Goal: Answer question/provide support

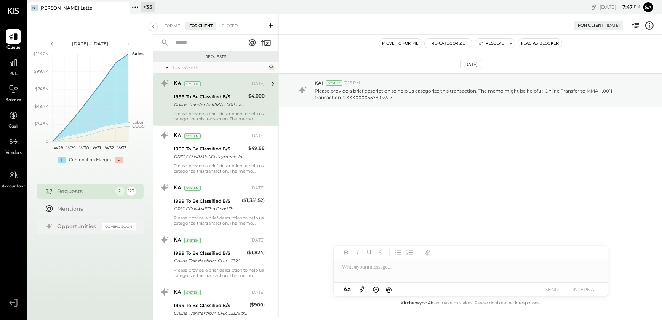
click at [167, 66] on icon at bounding box center [167, 67] width 8 height 19
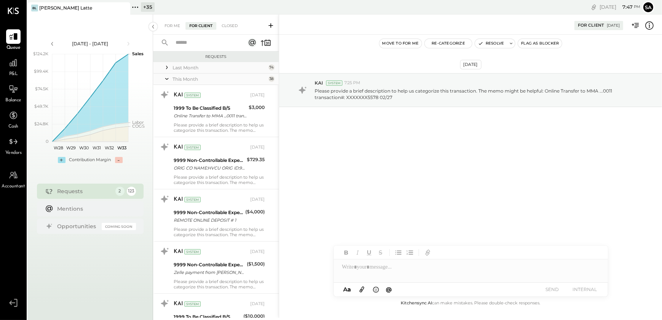
click at [167, 77] on icon at bounding box center [167, 78] width 8 height 19
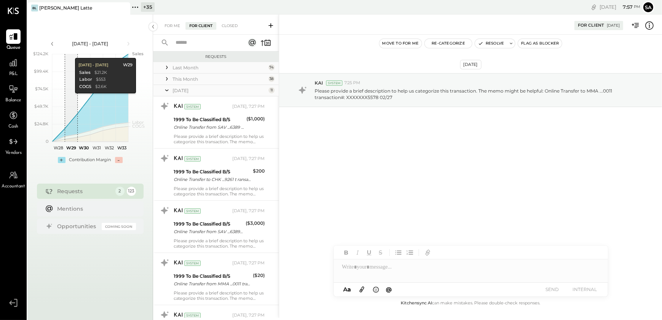
click at [148, 7] on div "+ 35" at bounding box center [148, 7] width 14 height 10
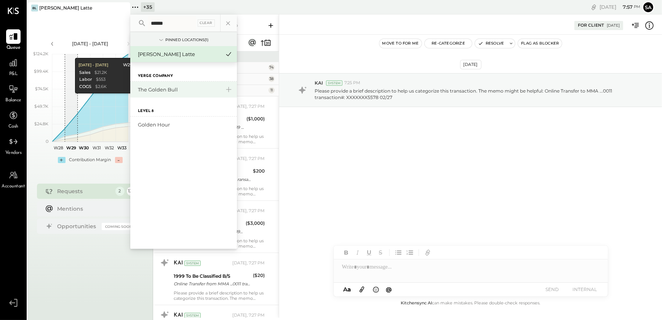
type input "******"
click at [159, 91] on div "The Golden Bull" at bounding box center [179, 89] width 82 height 7
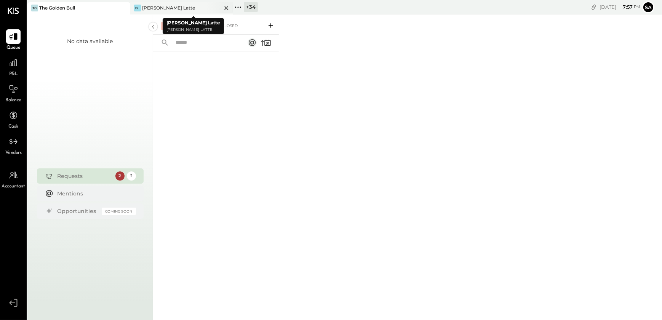
click at [226, 6] on icon at bounding box center [227, 7] width 10 height 9
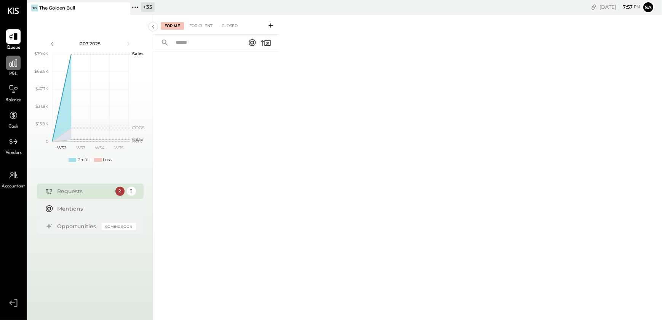
click at [13, 69] on div at bounding box center [13, 63] width 14 height 14
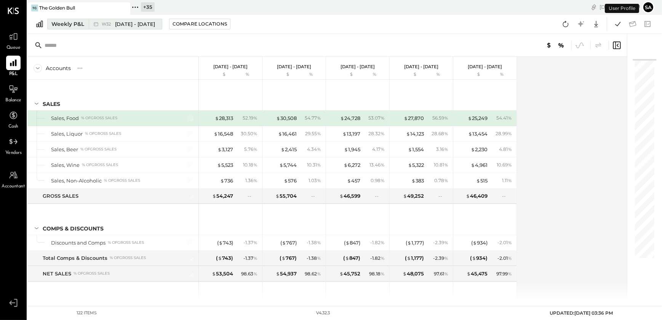
click at [75, 23] on div "Weekly P&L" at bounding box center [67, 24] width 33 height 8
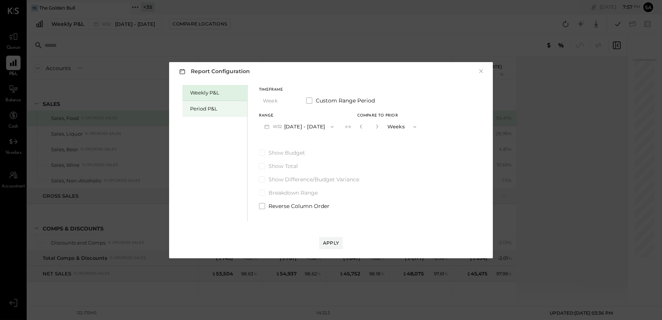
click at [202, 105] on div "Period P&L" at bounding box center [216, 108] width 53 height 7
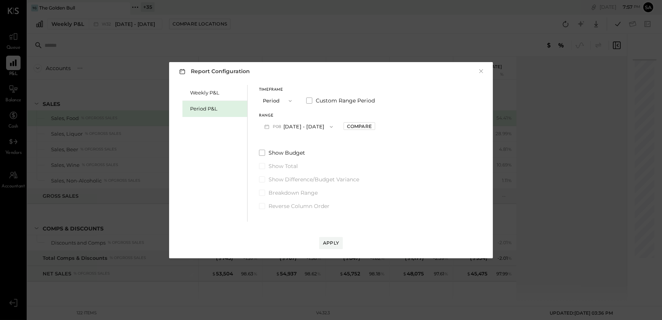
click at [295, 123] on button "P08 Aug 4 - 31, 2025" at bounding box center [298, 127] width 79 height 14
click at [298, 143] on span "[DATE] - [DATE]" at bounding box center [295, 143] width 36 height 6
click at [369, 128] on div "Compare" at bounding box center [359, 126] width 25 height 6
click at [379, 126] on icon "button" at bounding box center [376, 126] width 5 height 5
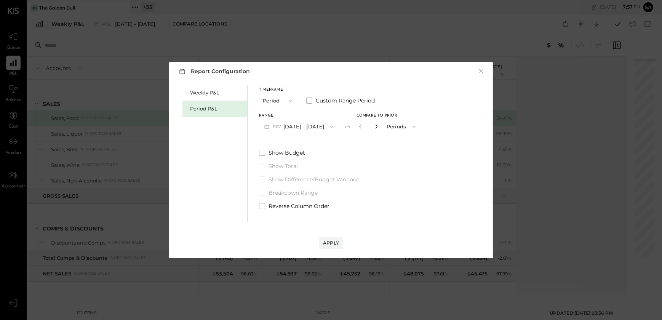
type input "*"
click at [324, 241] on div "Apply" at bounding box center [331, 243] width 16 height 6
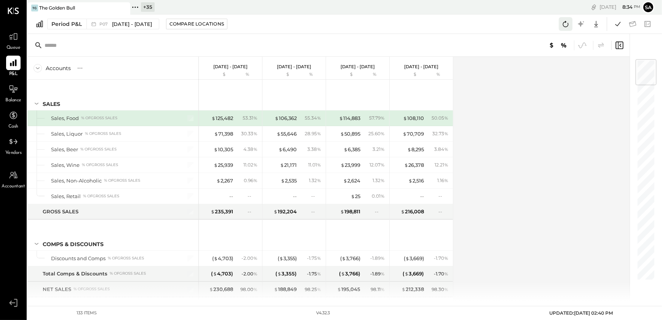
click at [566, 21] on icon at bounding box center [566, 24] width 10 height 10
click at [59, 8] on div "The Golden Bull" at bounding box center [57, 8] width 36 height 6
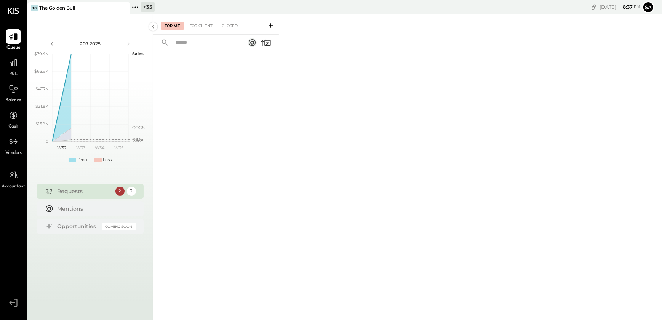
drag, startPoint x: 151, startPoint y: 4, endPoint x: 155, endPoint y: 7, distance: 5.3
click at [151, 4] on div "+ 35" at bounding box center [148, 7] width 14 height 10
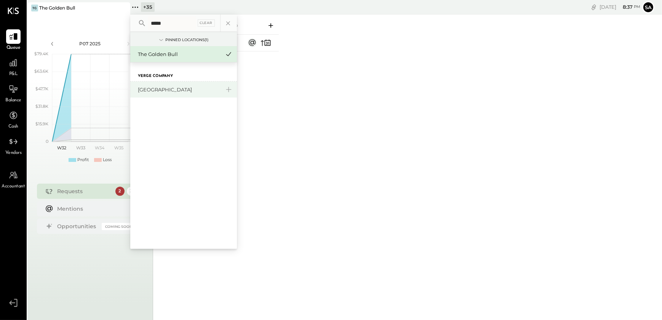
type input "*****"
click at [150, 95] on div "[GEOGRAPHIC_DATA]" at bounding box center [183, 90] width 107 height 16
click at [160, 87] on div "[GEOGRAPHIC_DATA]" at bounding box center [179, 89] width 82 height 7
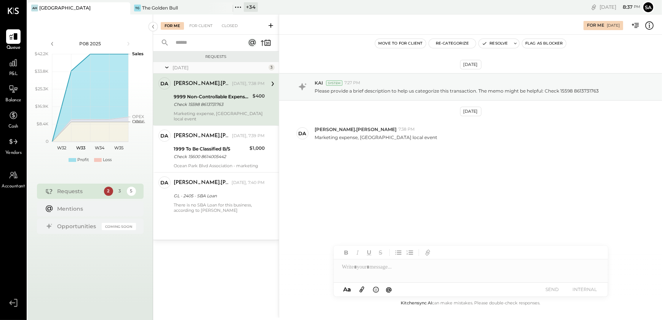
click at [374, 178] on div "Aug 7th, 2025 KAI System 7:27 PM Please provide a brief description to help us …" at bounding box center [470, 129] width 383 height 151
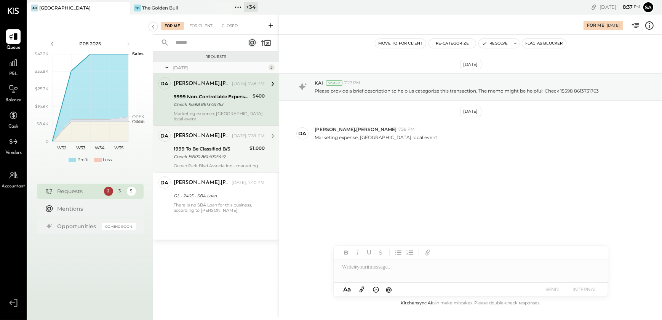
click at [211, 145] on div "1999 To Be Classified B/S" at bounding box center [211, 149] width 74 height 8
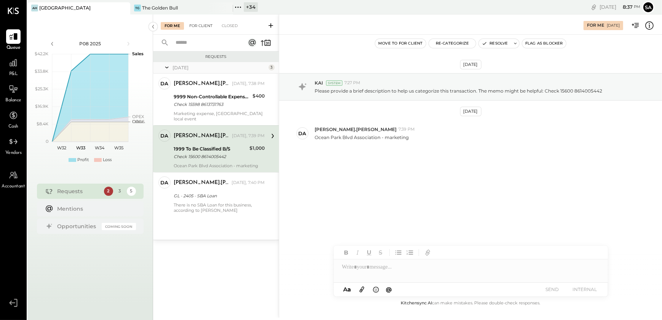
click at [201, 24] on div "For Client" at bounding box center [201, 26] width 31 height 8
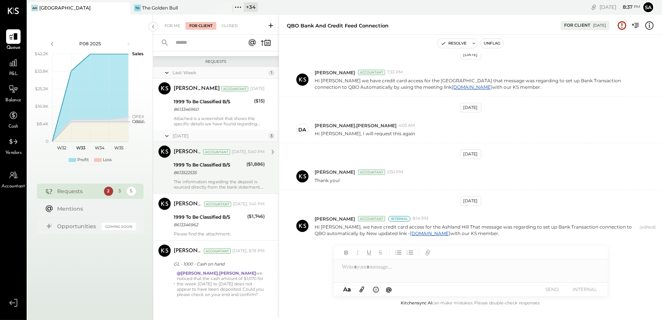
scroll to position [88, 0]
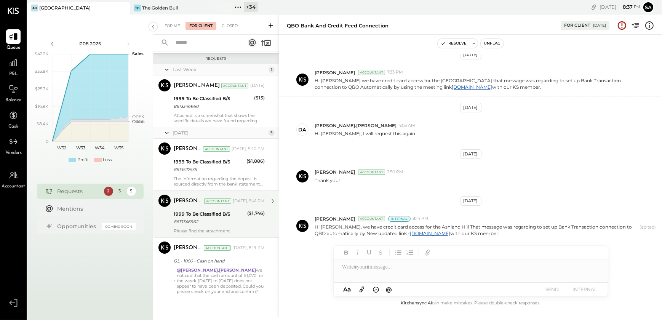
click at [217, 226] on div "1999 To Be Classified B/S 8613346962" at bounding box center [209, 218] width 71 height 17
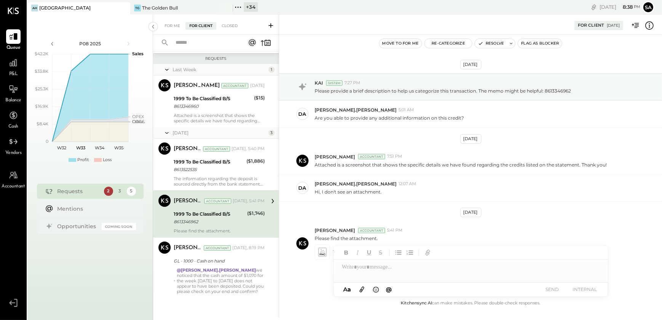
click at [648, 26] on icon at bounding box center [650, 26] width 10 height 10
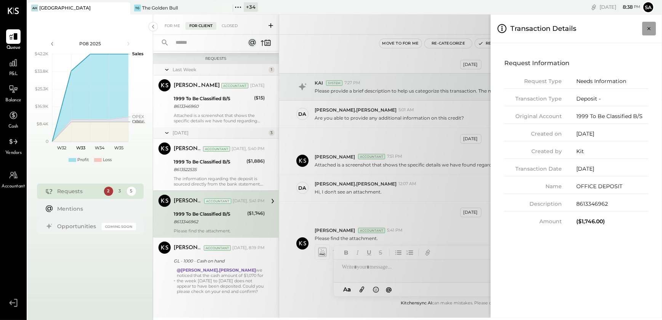
click at [648, 29] on icon "Close panel" at bounding box center [650, 29] width 8 height 8
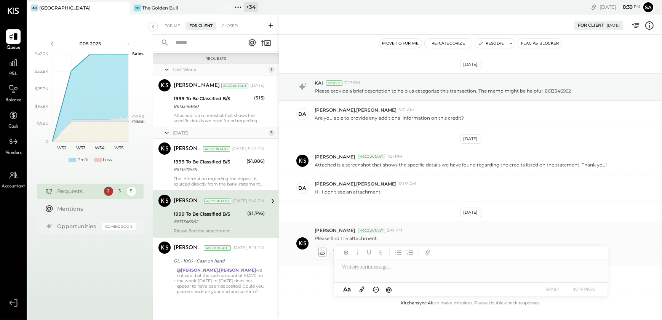
click at [323, 253] on icon at bounding box center [322, 252] width 8 height 9
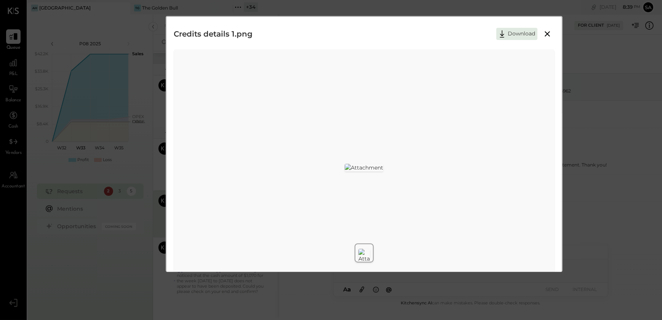
click at [548, 34] on icon at bounding box center [547, 33] width 5 height 5
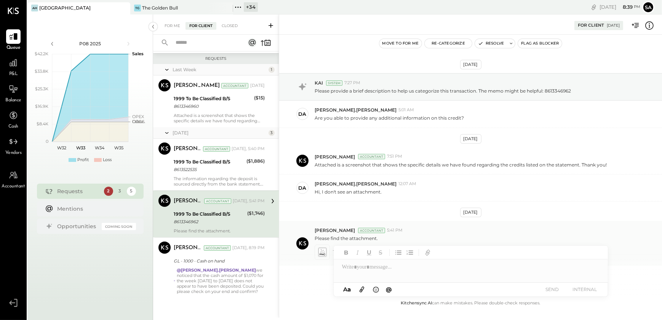
click at [323, 253] on icon at bounding box center [322, 252] width 8 height 9
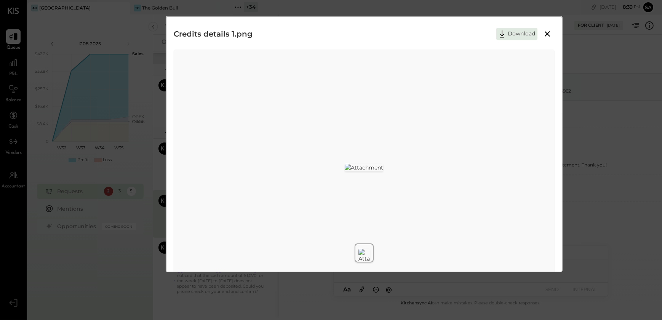
click at [549, 34] on icon at bounding box center [547, 33] width 9 height 9
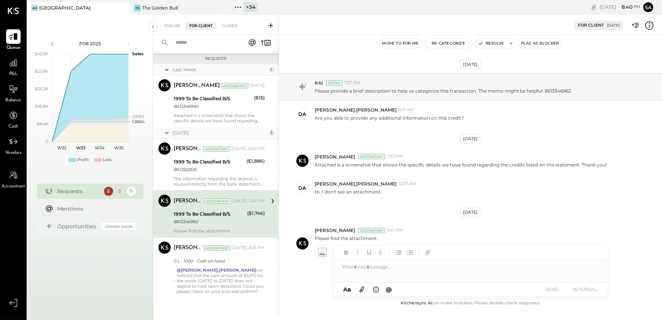
click at [649, 28] on icon at bounding box center [650, 26] width 10 height 10
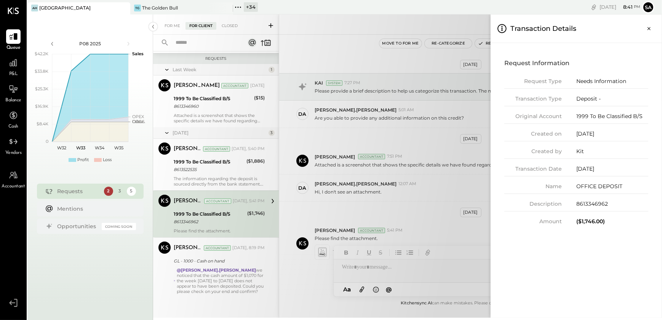
click at [431, 217] on div "For Me For Client Closed Urgent Blockers June 25 1 Nilesh Virani Accountant Nil…" at bounding box center [407, 165] width 509 height 303
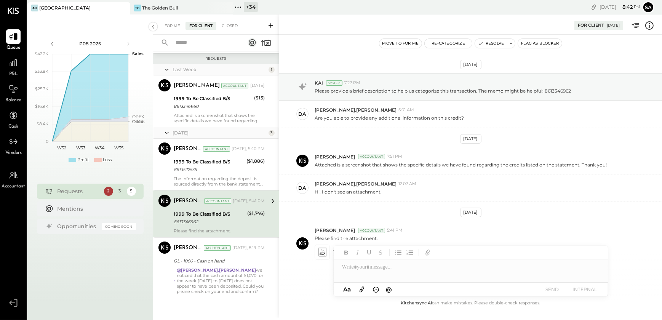
click at [244, 183] on div "The information regarding the deposit is sourced directly from the bank stateme…" at bounding box center [219, 181] width 91 height 11
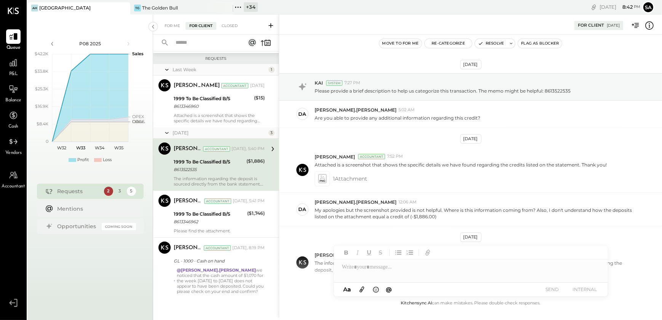
scroll to position [37, 0]
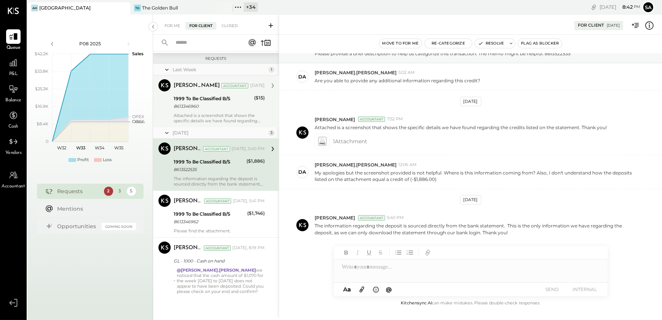
click at [198, 123] on div "Janvi Soni Accountant Janvi Soni Accountant Aug 08, 2025 1999 To Be Classified …" at bounding box center [216, 101] width 126 height 52
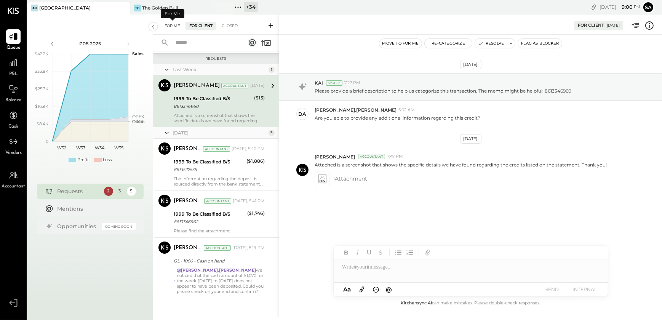
click at [168, 26] on div "For Me" at bounding box center [172, 26] width 23 height 8
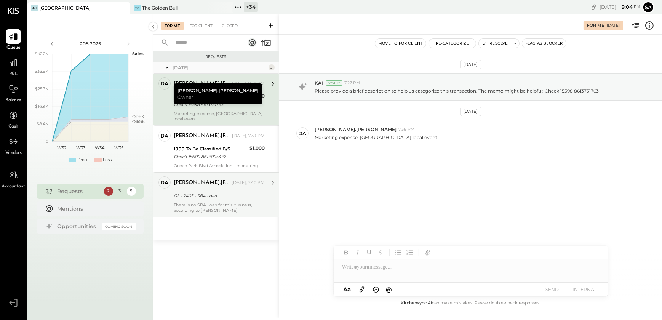
click at [199, 195] on div "[PERSON_NAME].[PERSON_NAME] [DATE], 7:40 PM GL - 2405 - SBA Loan There is no SB…" at bounding box center [219, 194] width 91 height 37
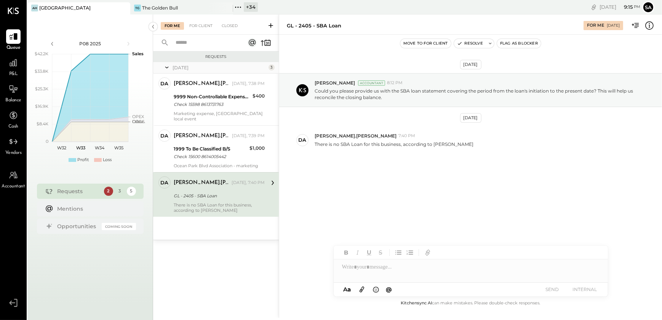
click at [215, 194] on div "GL - 2405 - SBA Loan" at bounding box center [218, 196] width 89 height 8
click at [409, 276] on div at bounding box center [471, 264] width 274 height 37
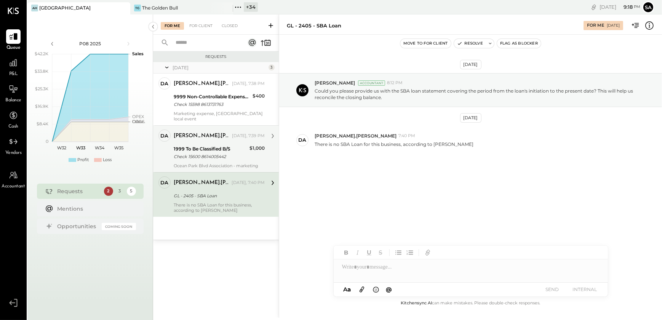
click at [209, 133] on div "[PERSON_NAME].[PERSON_NAME]" at bounding box center [202, 136] width 57 height 8
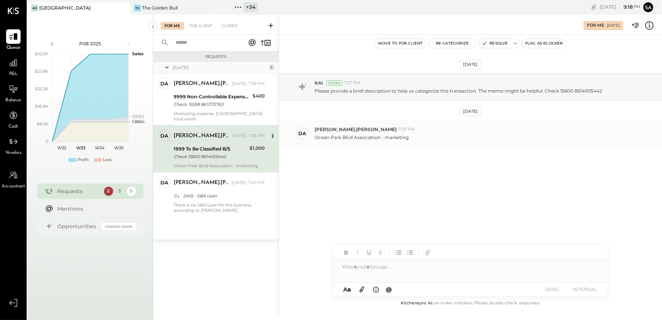
drag, startPoint x: 315, startPoint y: 138, endPoint x: 333, endPoint y: 138, distance: 18.3
click at [315, 138] on p "Ocean Park Blvd Association - marketing" at bounding box center [362, 137] width 94 height 6
click at [319, 138] on p "Ocean Park Blvd Association - marketing" at bounding box center [362, 137] width 94 height 6
click at [366, 146] on div "da david.stevenson 7:39 PM Ocean Park Blvd Association - marketing" at bounding box center [470, 133] width 383 height 27
drag, startPoint x: 315, startPoint y: 136, endPoint x: 380, endPoint y: 138, distance: 64.8
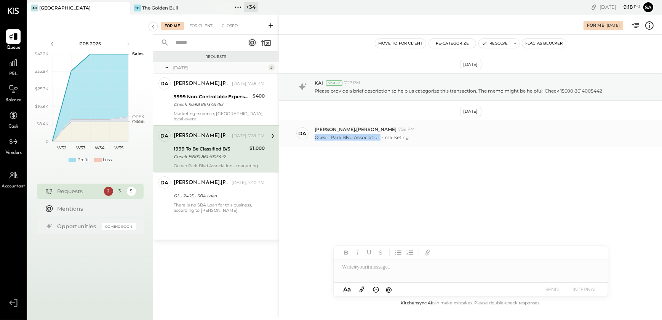
click at [380, 138] on p "Ocean Park Blvd Association - marketing" at bounding box center [362, 137] width 94 height 6
copy p "Ocean Park Blvd Association"
click at [648, 24] on icon at bounding box center [650, 26] width 10 height 10
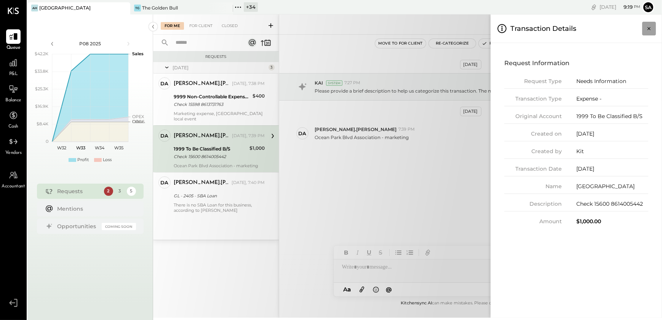
click at [648, 29] on icon "Close panel" at bounding box center [650, 29] width 8 height 8
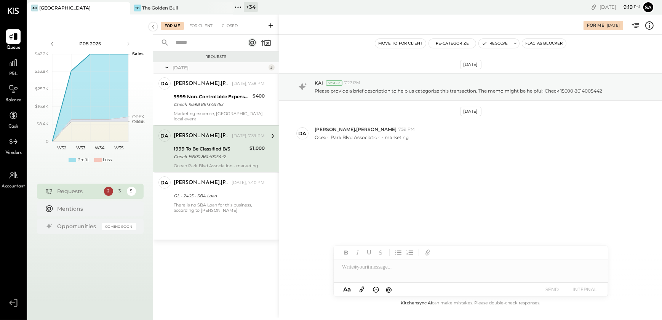
click at [647, 27] on icon at bounding box center [650, 26] width 10 height 10
click at [426, 181] on div "For Me For Client Closed Requests Today 3 da david.stevenson Owner david.steven…" at bounding box center [407, 165] width 509 height 303
click at [494, 45] on button "Resolve" at bounding box center [495, 43] width 32 height 9
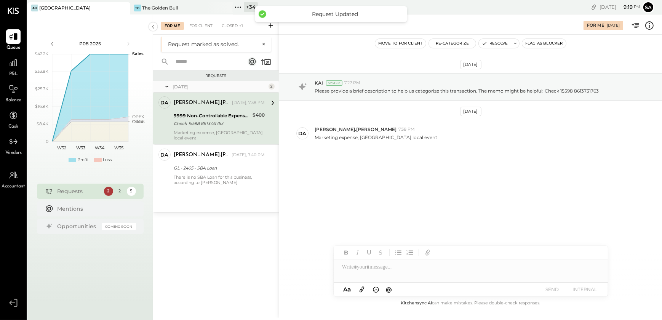
click at [232, 106] on div "david.stevenson Today, 7:38 PM" at bounding box center [219, 103] width 91 height 11
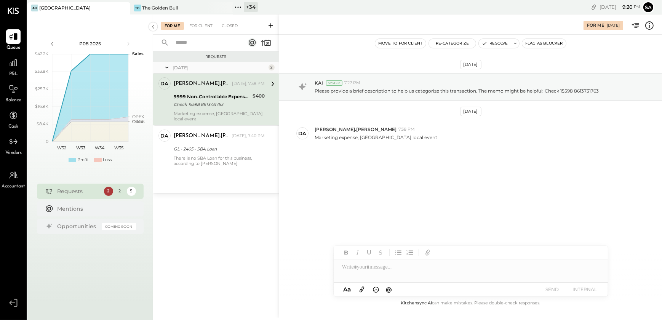
click at [649, 27] on icon at bounding box center [649, 25] width 1 height 5
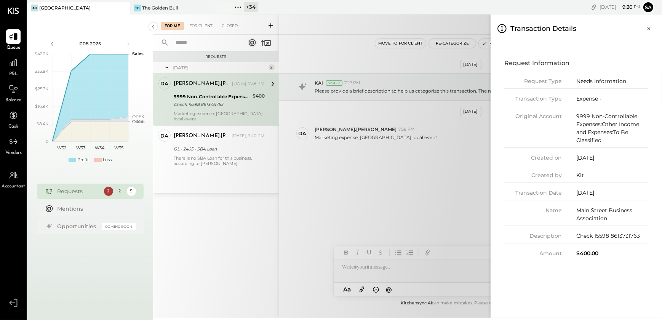
click at [438, 177] on div "For Me For Client Closed Requests Today 2 da david.stevenson Owner david.steven…" at bounding box center [407, 165] width 509 height 303
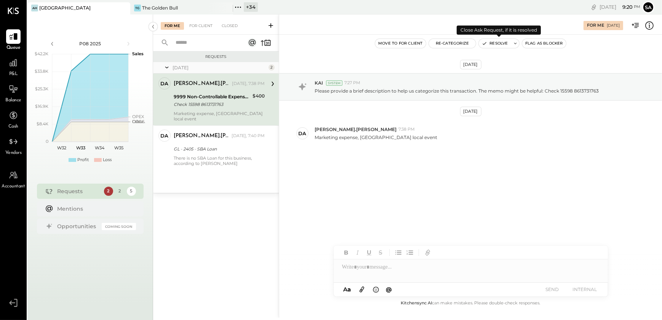
drag, startPoint x: 499, startPoint y: 42, endPoint x: 492, endPoint y: 66, distance: 25.7
click at [499, 42] on button "Resolve" at bounding box center [495, 43] width 32 height 9
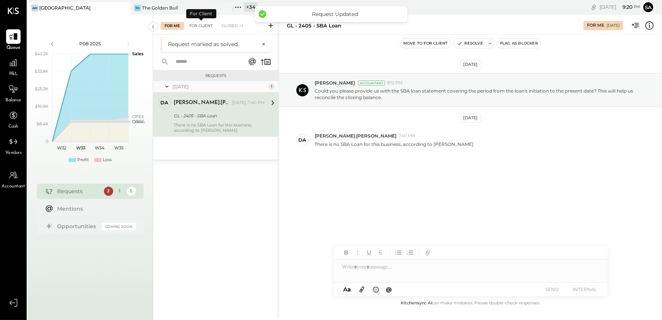
click at [200, 26] on div "For Client" at bounding box center [201, 26] width 31 height 8
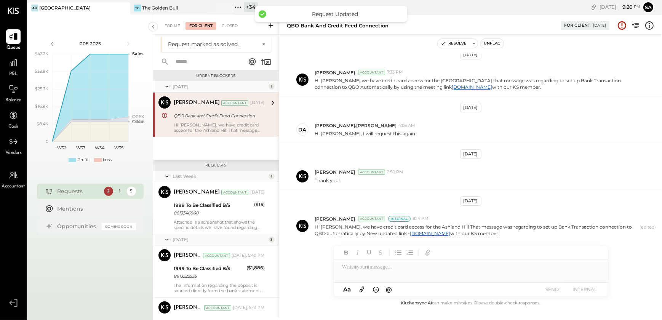
click at [229, 24] on div "Closed" at bounding box center [230, 26] width 24 height 8
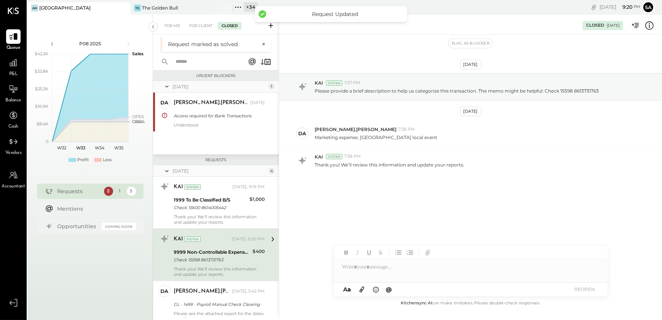
scroll to position [50, 0]
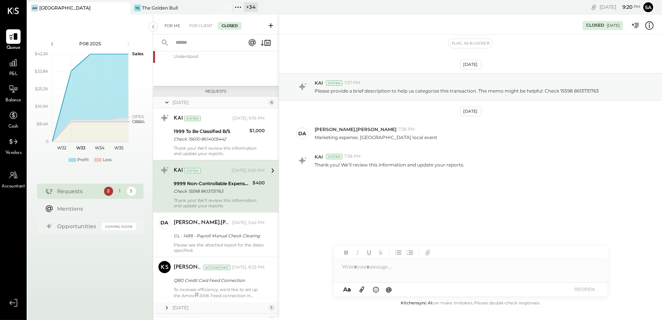
click at [167, 24] on div "For Me" at bounding box center [172, 26] width 23 height 8
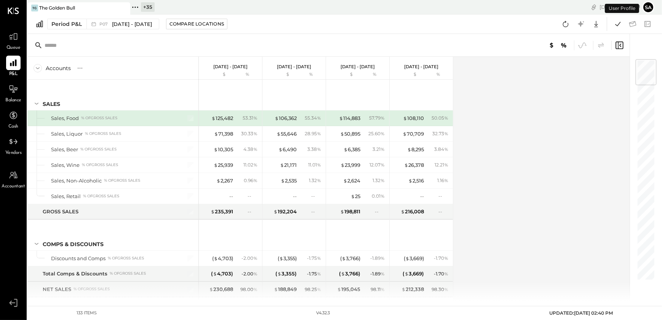
click at [21, 36] on div "Queue" at bounding box center [13, 40] width 22 height 22
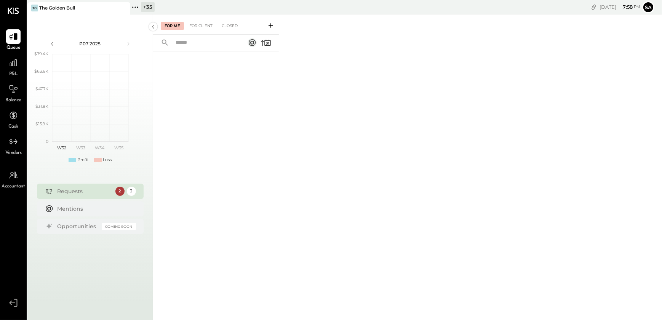
click at [146, 10] on div "+ 35" at bounding box center [148, 7] width 14 height 10
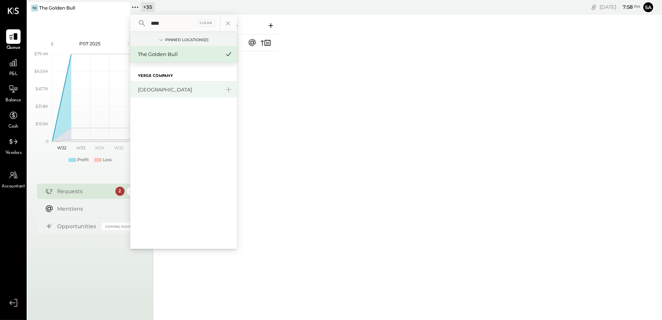
type input "****"
click at [164, 84] on div "[GEOGRAPHIC_DATA]" at bounding box center [183, 90] width 107 height 16
click at [162, 90] on div "[GEOGRAPHIC_DATA]" at bounding box center [179, 89] width 82 height 7
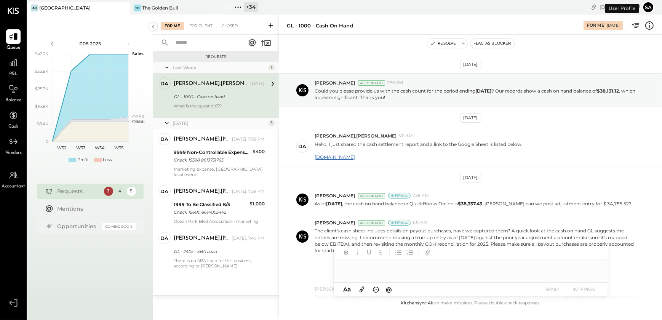
scroll to position [189, 0]
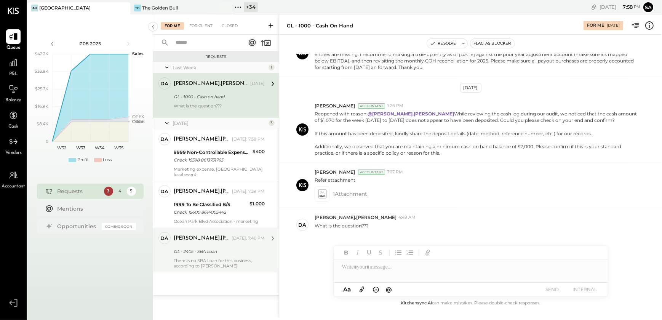
click at [196, 251] on div "[PERSON_NAME].[PERSON_NAME] [DATE], 7:40 PM GL - 2405 - SBA Loan There is no SB…" at bounding box center [219, 250] width 91 height 37
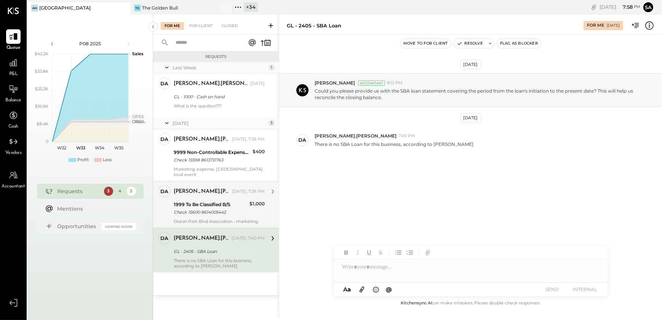
click at [201, 210] on div "Check 15600 8614005442" at bounding box center [211, 212] width 74 height 8
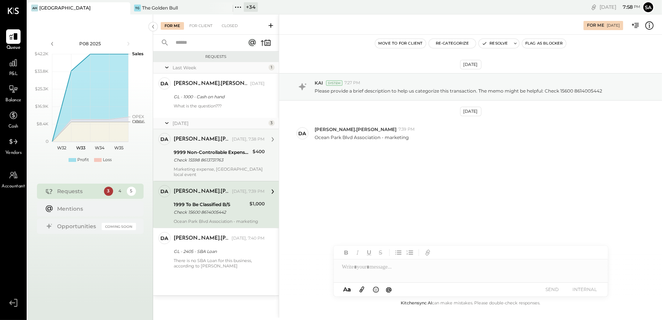
click at [196, 162] on div "Check 15598 8613731763" at bounding box center [212, 160] width 77 height 8
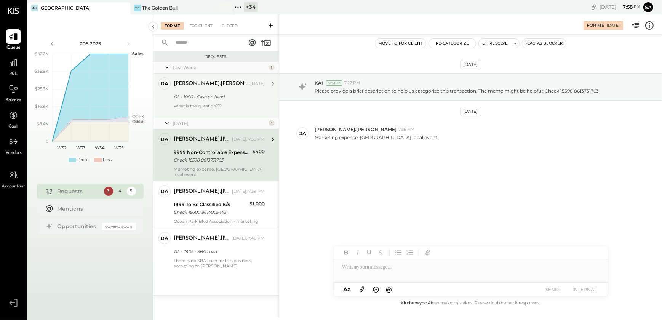
click at [203, 108] on div "What is the question???" at bounding box center [219, 108] width 91 height 11
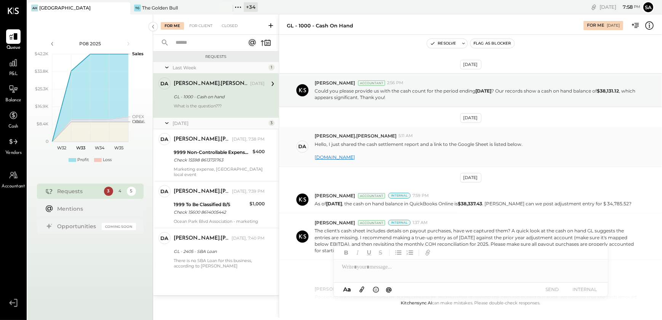
click at [334, 156] on link "[DOMAIN_NAME]" at bounding box center [335, 157] width 40 height 6
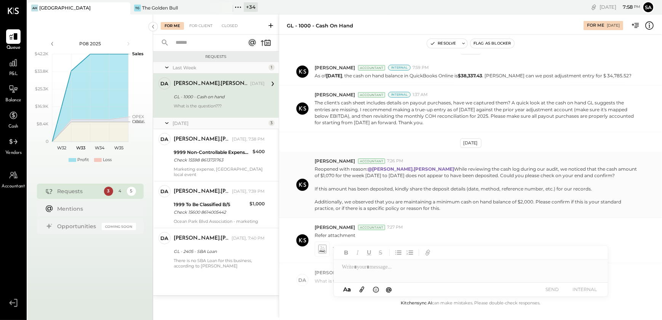
scroll to position [189, 0]
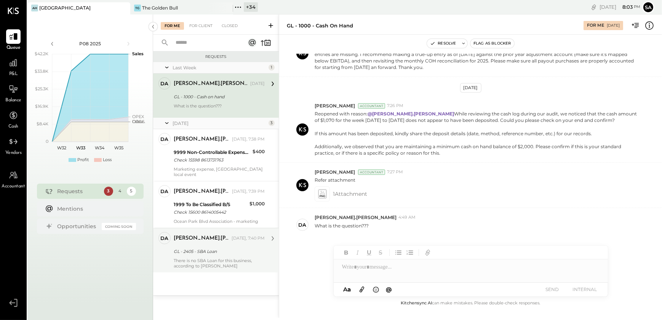
click at [197, 248] on div "GL - 2405 - SBA Loan" at bounding box center [218, 252] width 89 height 8
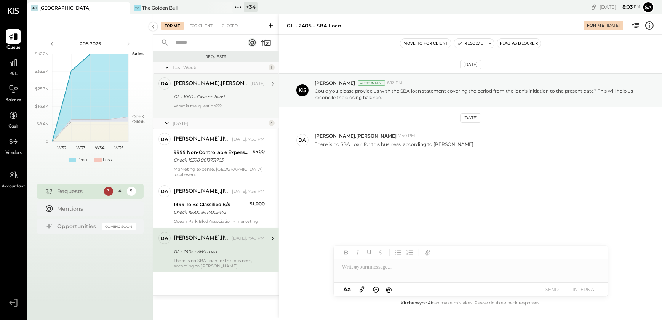
click at [358, 271] on div at bounding box center [471, 267] width 274 height 15
click at [202, 97] on div "GL - 1000 - Cash on hand" at bounding box center [218, 97] width 89 height 8
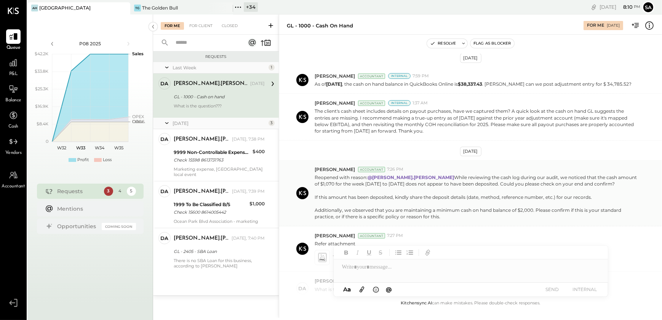
scroll to position [154, 0]
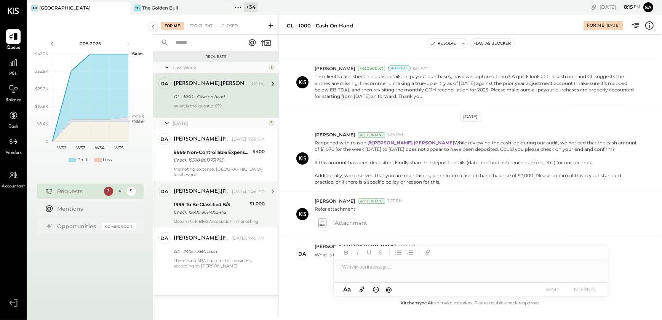
click at [194, 208] on div "Check 15600 8614005442" at bounding box center [211, 212] width 74 height 8
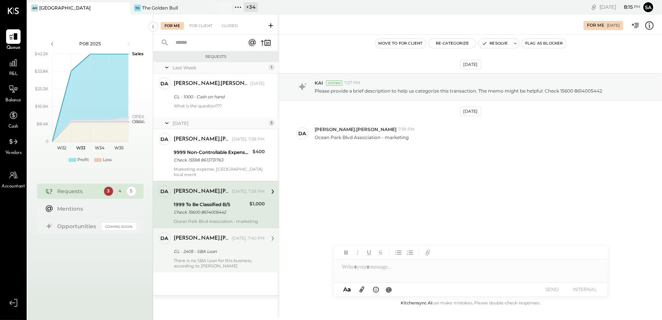
click at [207, 240] on div "[PERSON_NAME].[PERSON_NAME] [DATE], 7:40 PM GL - 2405 - SBA Loan There is no SB…" at bounding box center [219, 250] width 91 height 37
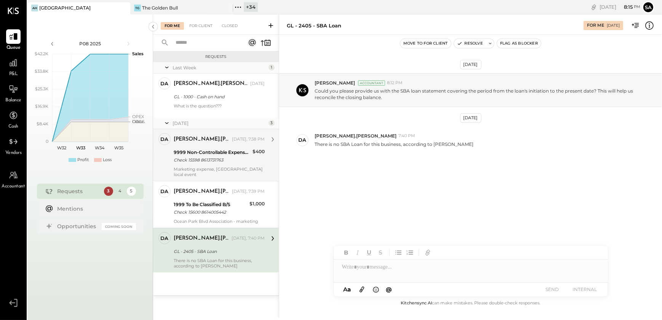
click at [196, 159] on div "Check 15598 8613731763" at bounding box center [212, 160] width 77 height 8
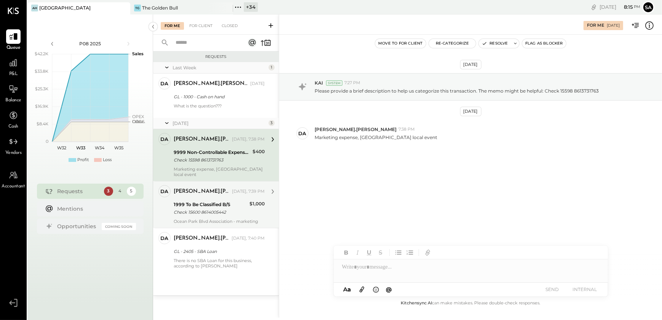
click at [202, 201] on div "1999 To Be Classified B/S" at bounding box center [211, 205] width 74 height 8
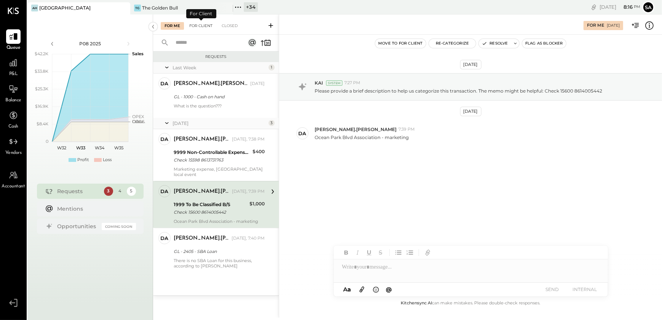
click at [203, 23] on div "For Client" at bounding box center [201, 26] width 31 height 8
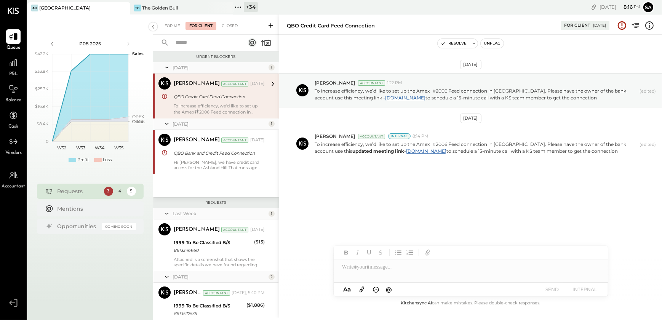
click at [213, 106] on div "To increase efficiency, we’d like to set up the Amex # 2006 Feed connection in …" at bounding box center [219, 108] width 91 height 11
drag, startPoint x: 165, startPoint y: 22, endPoint x: 241, endPoint y: 98, distance: 106.7
click at [165, 22] on div "For Me" at bounding box center [172, 26] width 23 height 8
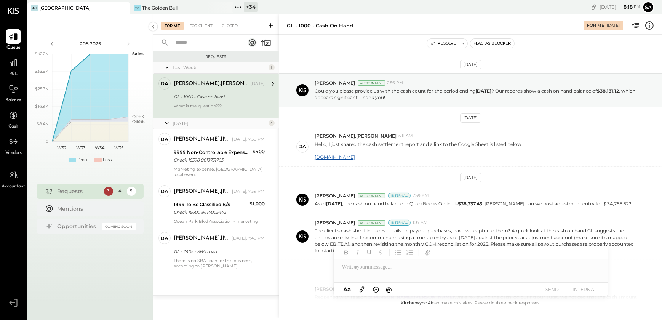
scroll to position [189, 0]
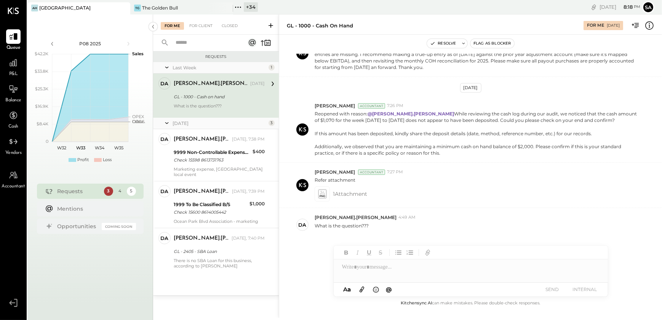
click at [377, 275] on div at bounding box center [471, 264] width 274 height 37
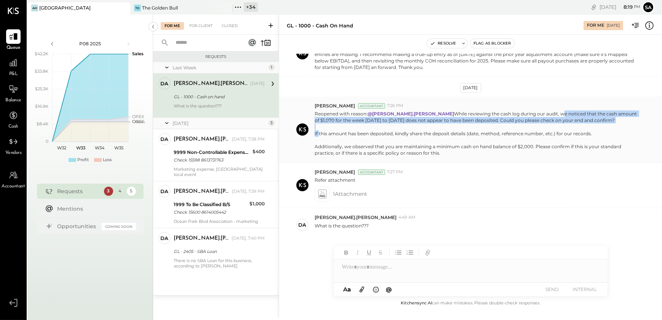
drag, startPoint x: 521, startPoint y: 107, endPoint x: 591, endPoint y: 117, distance: 71.3
click at [591, 117] on p "Reopened with reason: @[PERSON_NAME].[PERSON_NAME] While reviewing the cash log…" at bounding box center [477, 134] width 324 height 46
copy p "we noticed that the cash amount of $1,070 for the week [DATE] to [DATE] does no…"
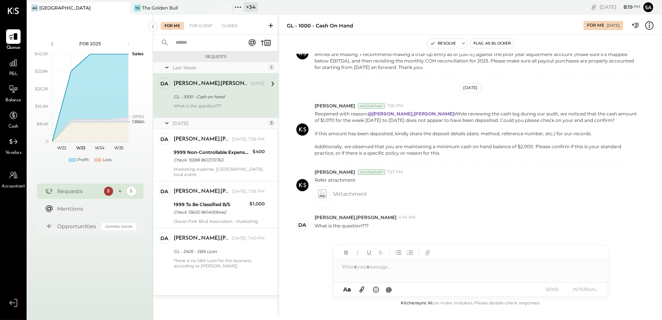
click at [367, 265] on div at bounding box center [471, 267] width 274 height 15
type input "****"
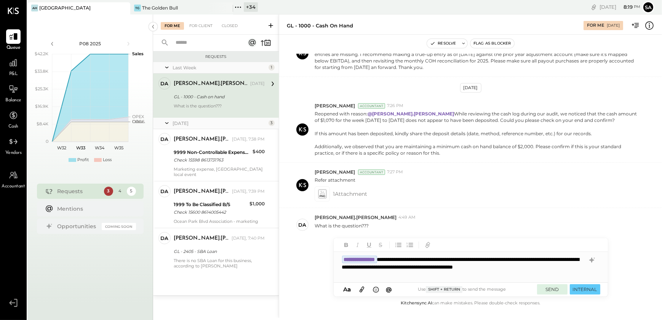
click at [554, 290] on button "SEND" at bounding box center [552, 289] width 30 height 10
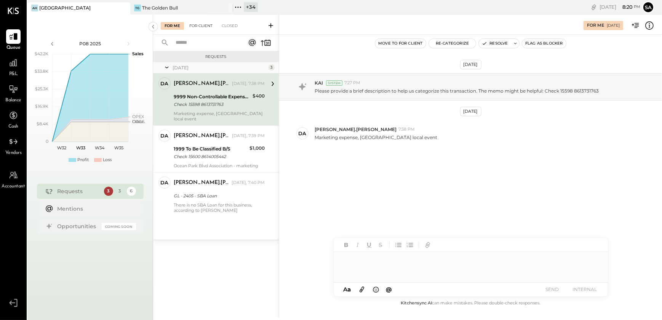
click at [194, 27] on div "For Client" at bounding box center [201, 26] width 31 height 8
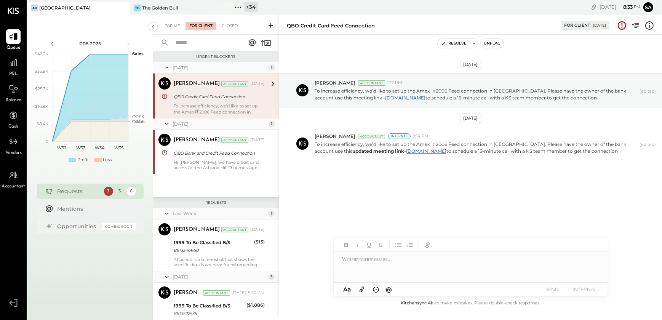
drag, startPoint x: 494, startPoint y: 43, endPoint x: 498, endPoint y: 64, distance: 21.7
click at [494, 43] on button "Unflag" at bounding box center [492, 43] width 23 height 9
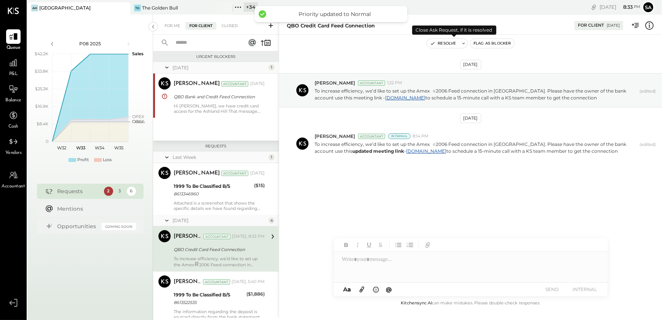
scroll to position [64, 0]
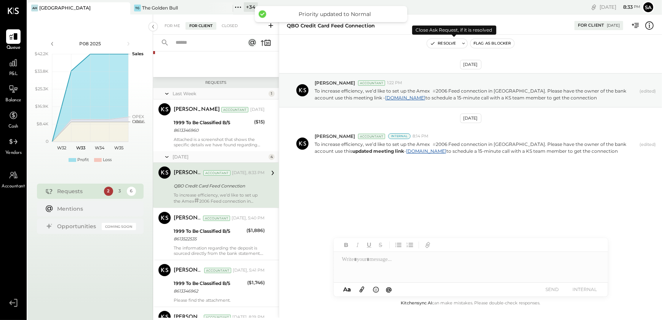
click at [447, 44] on button "Resolve" at bounding box center [443, 43] width 32 height 9
